Goal: Information Seeking & Learning: Learn about a topic

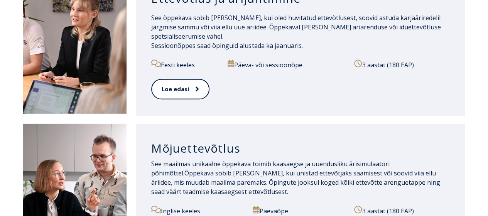
scroll to position [449, 0]
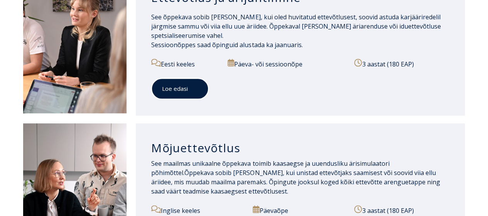
click at [197, 84] on icon at bounding box center [196, 88] width 4 height 8
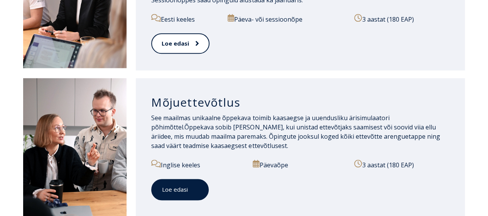
scroll to position [495, 0]
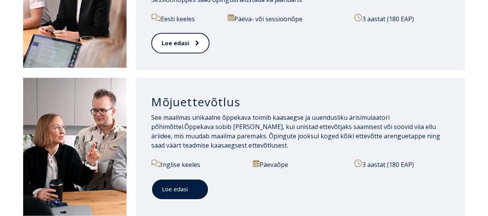
click at [183, 189] on link "Loe edasi" at bounding box center [179, 188] width 57 height 21
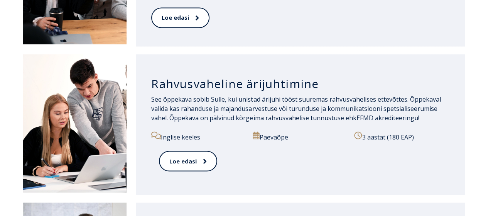
scroll to position [666, 0]
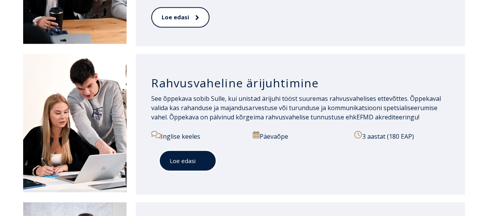
click at [196, 157] on span at bounding box center [201, 161] width 10 height 8
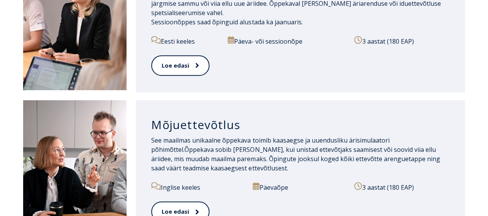
scroll to position [411, 0]
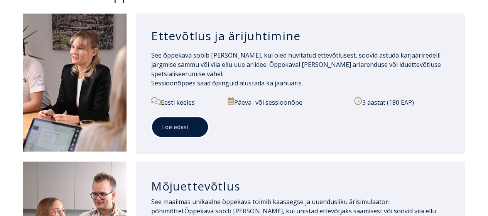
click at [175, 127] on link "Loe edasi" at bounding box center [179, 126] width 57 height 21
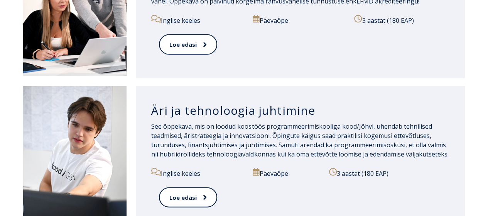
scroll to position [798, 0]
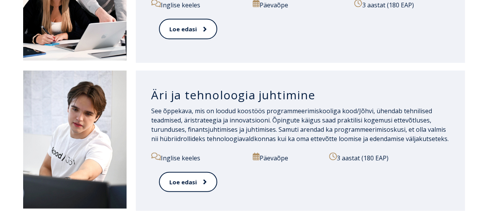
click at [257, 89] on h3 "Äri ja tehnoloogia juhtimine" at bounding box center [300, 95] width 298 height 15
click at [186, 178] on link "Loe edasi" at bounding box center [187, 181] width 57 height 21
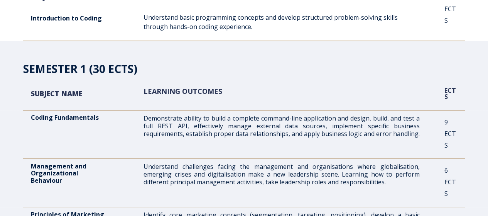
scroll to position [165, 0]
